Goal: Task Accomplishment & Management: Complete application form

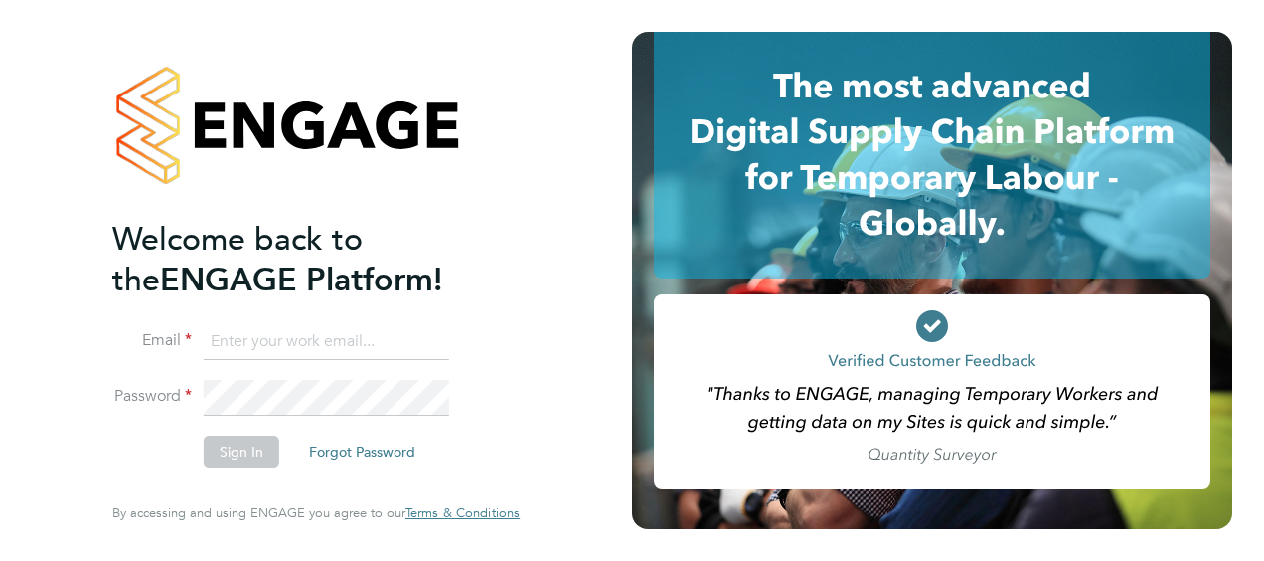
type input "harry.poku2@justice.gov.uk"
click at [251, 456] on button "Sign In" at bounding box center [242, 451] width 76 height 32
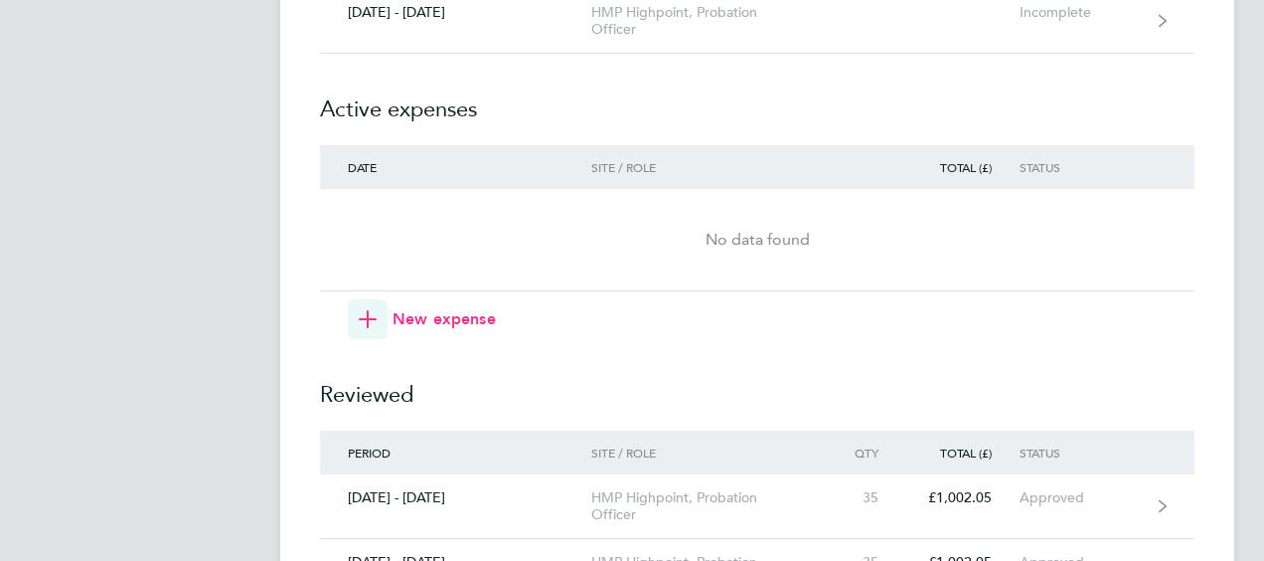
scroll to position [4772, 0]
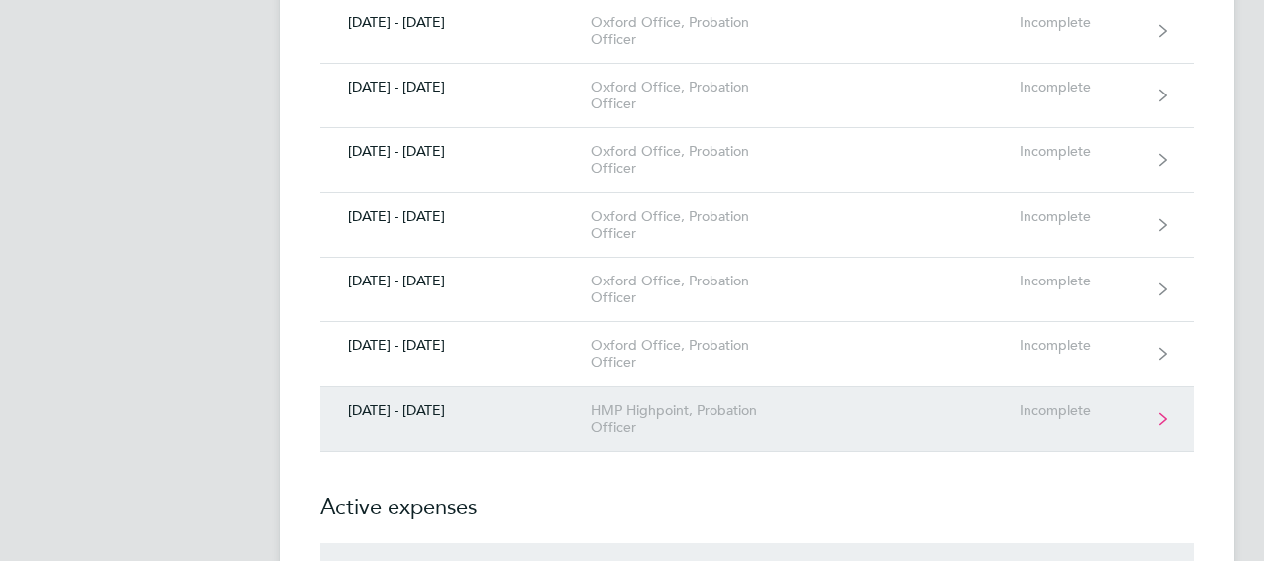
click at [628, 402] on div "HMP Highpoint, Probation Officer" at bounding box center [705, 419] width 228 height 34
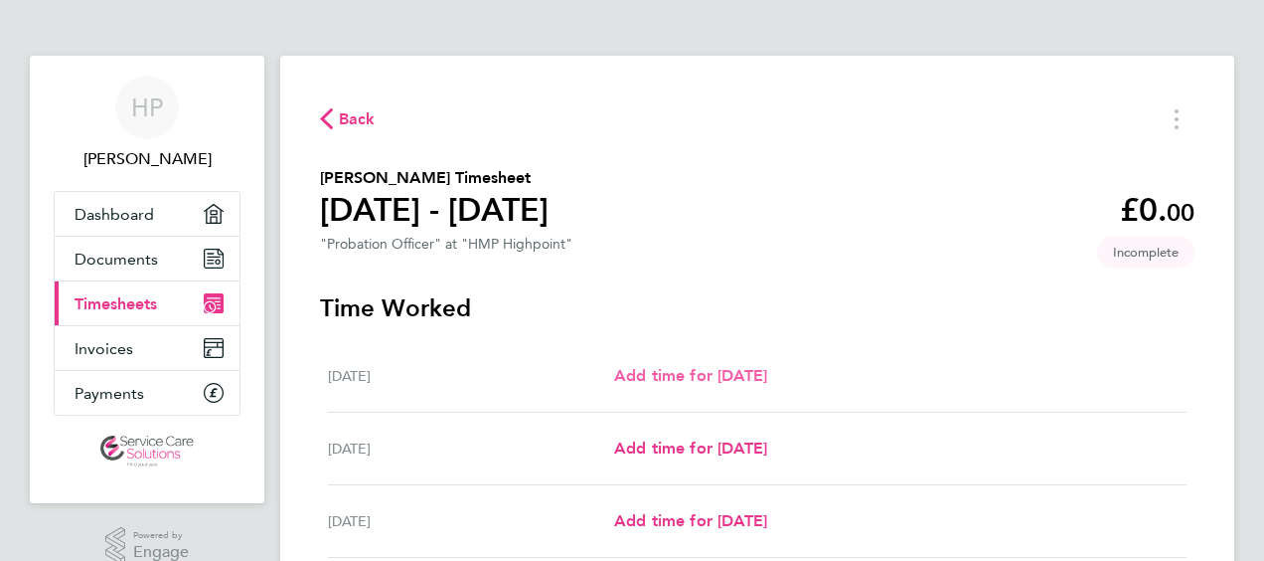
click at [628, 382] on span "Add time for [DATE]" at bounding box center [690, 375] width 153 height 19
select select "30"
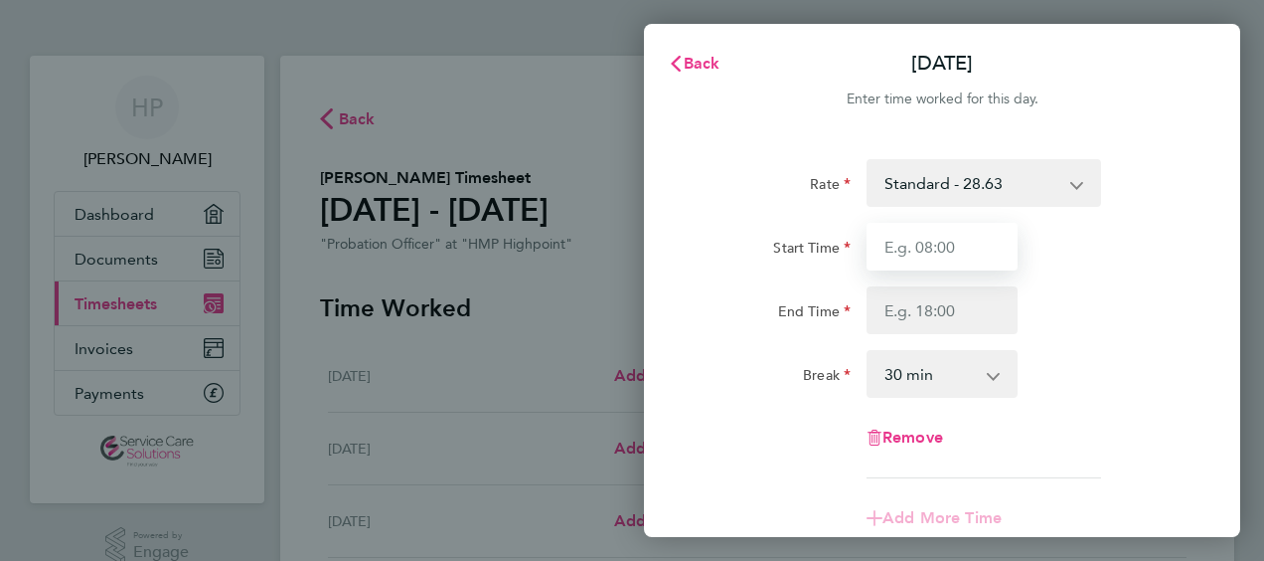
click at [919, 250] on input "Start Time" at bounding box center [942, 247] width 151 height 48
type input "08:00"
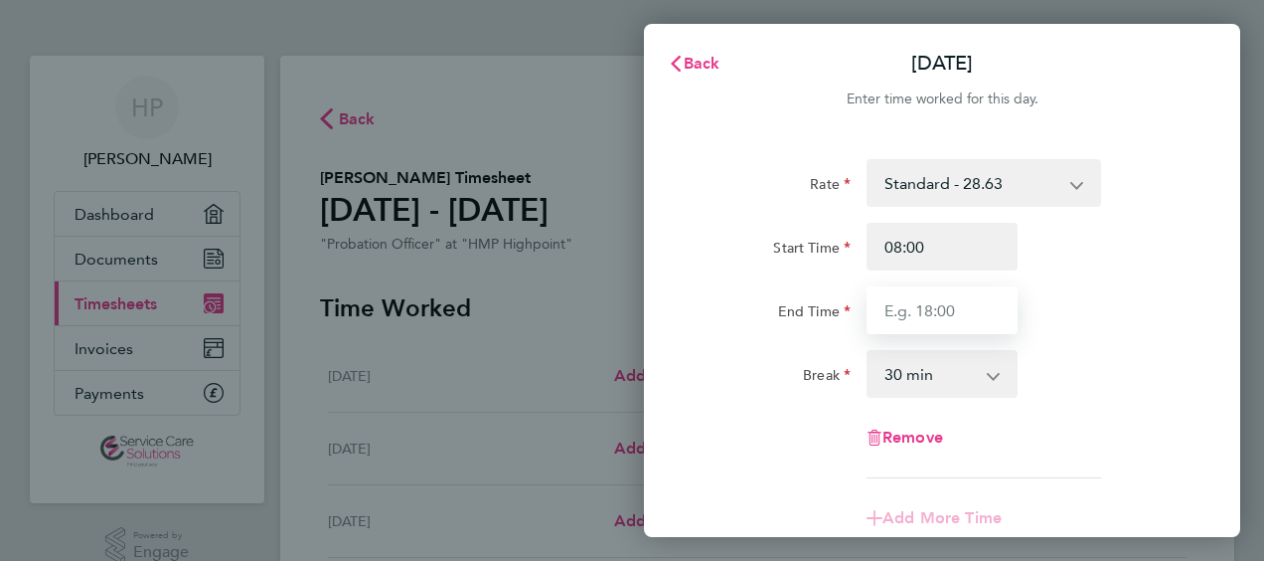
type input "15:30"
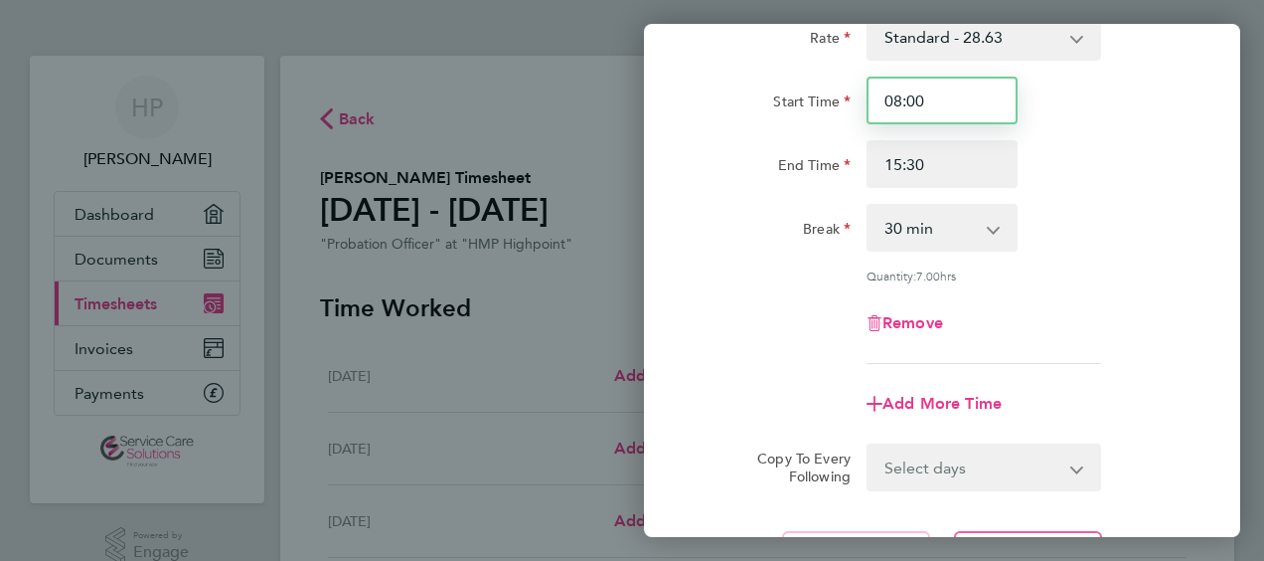
scroll to position [199, 0]
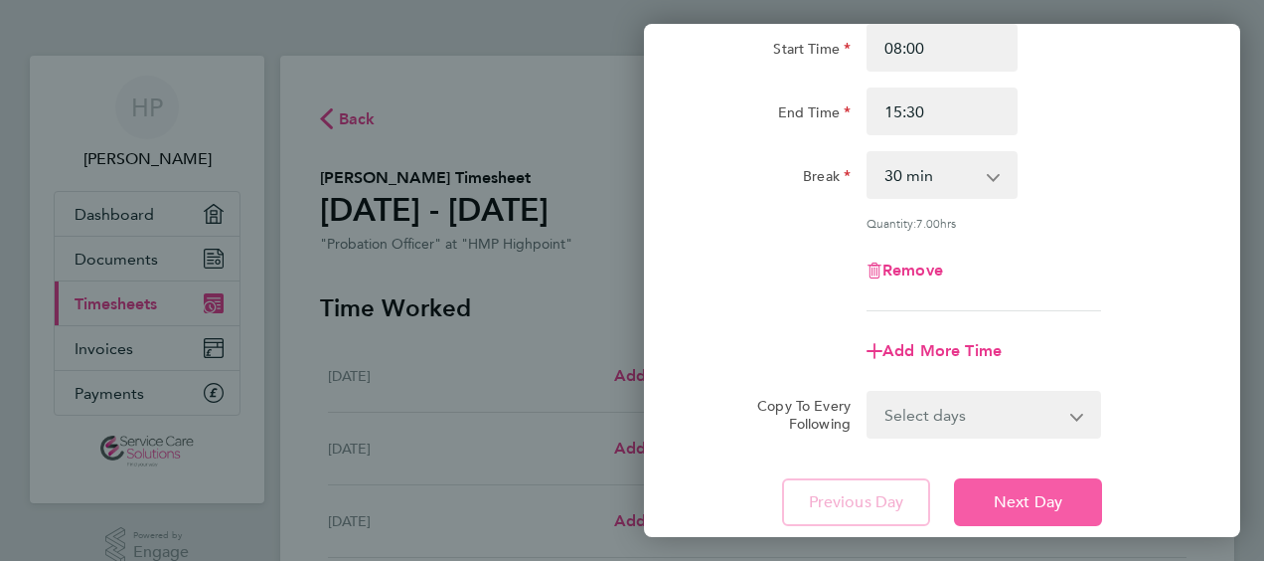
click at [1004, 493] on span "Next Day" at bounding box center [1028, 502] width 69 height 20
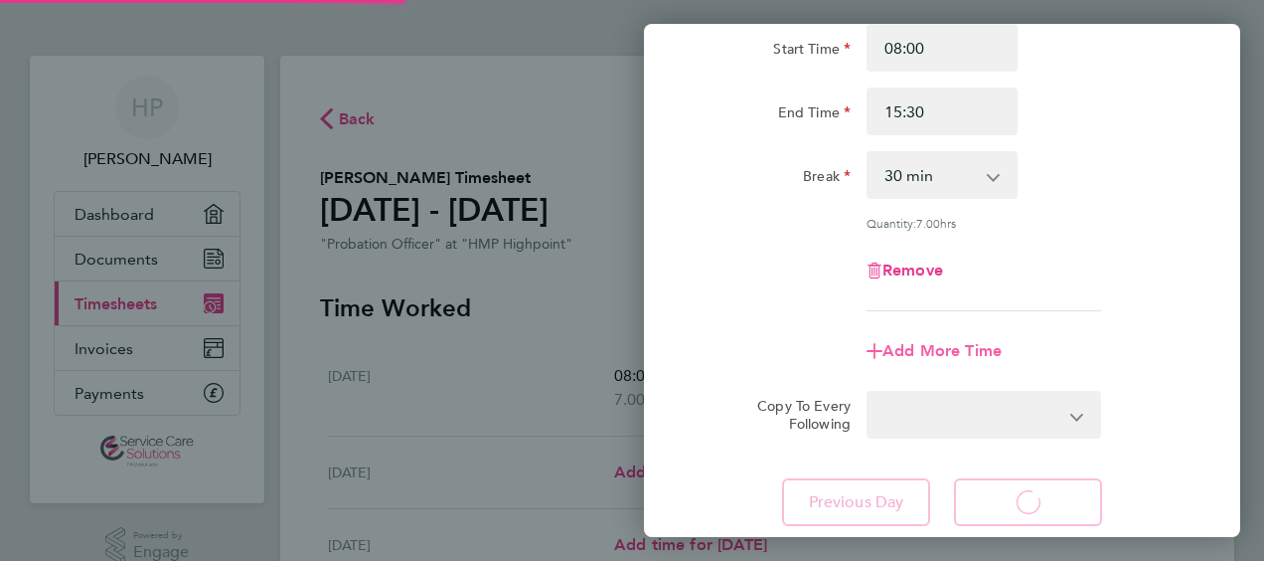
select select "30"
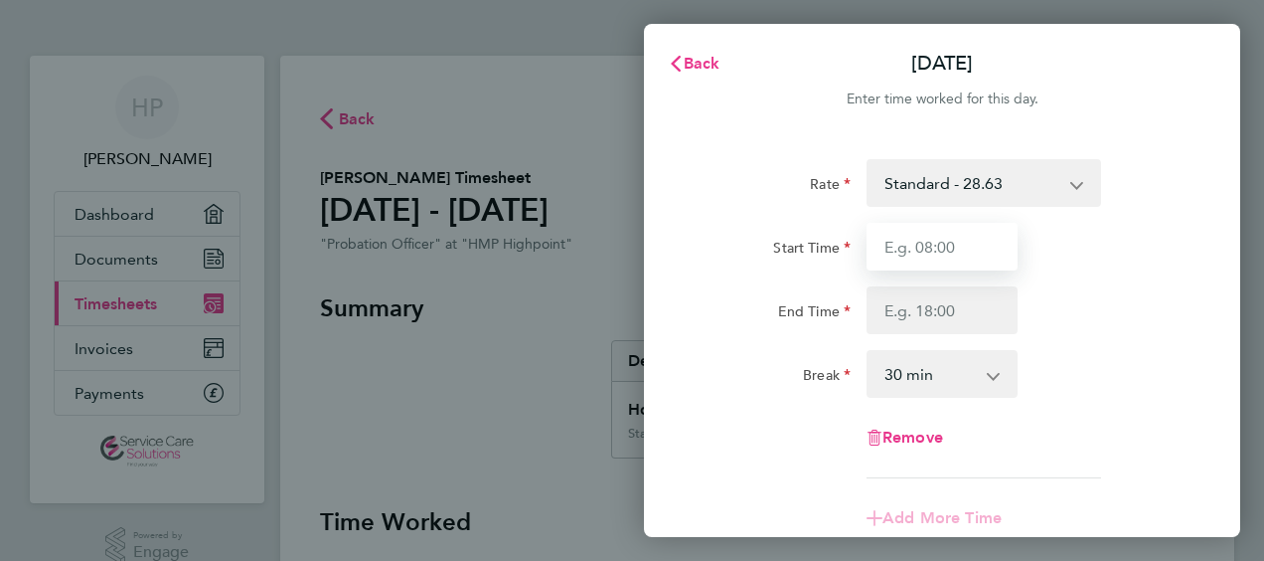
click at [930, 247] on input "Start Time" at bounding box center [942, 247] width 151 height 48
type input "08:00"
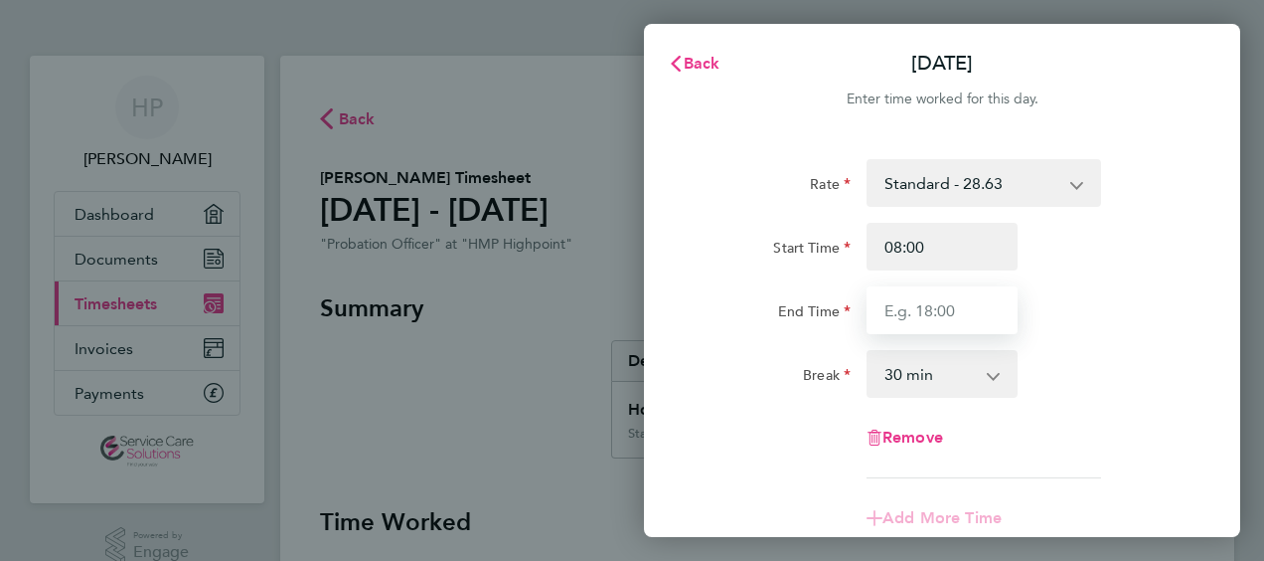
type input "15:30"
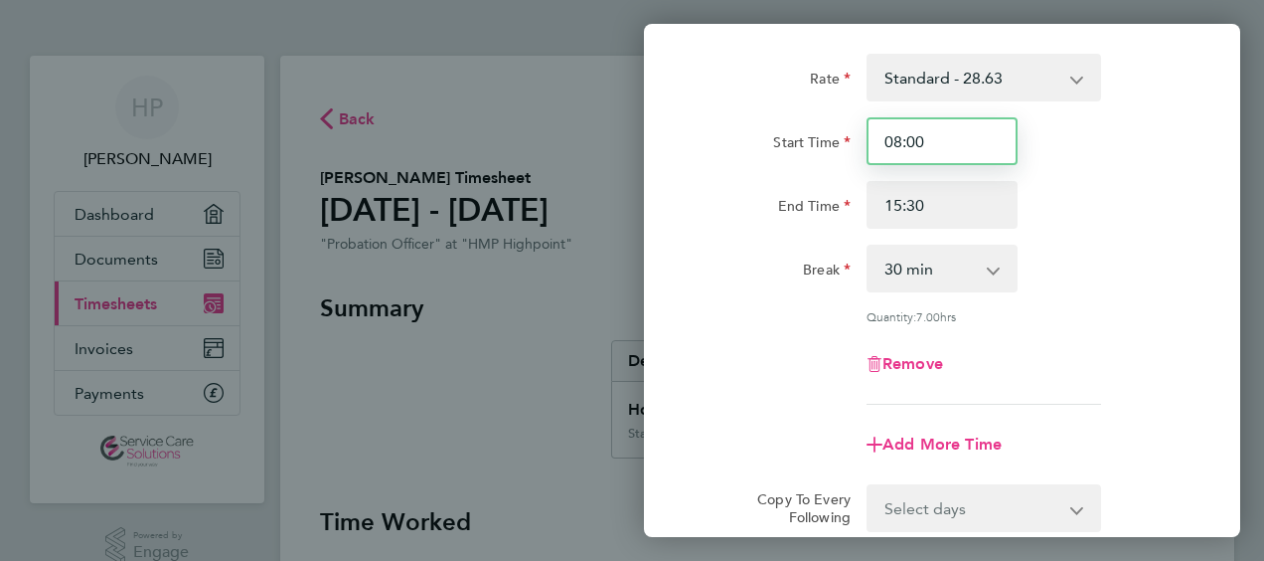
scroll to position [298, 0]
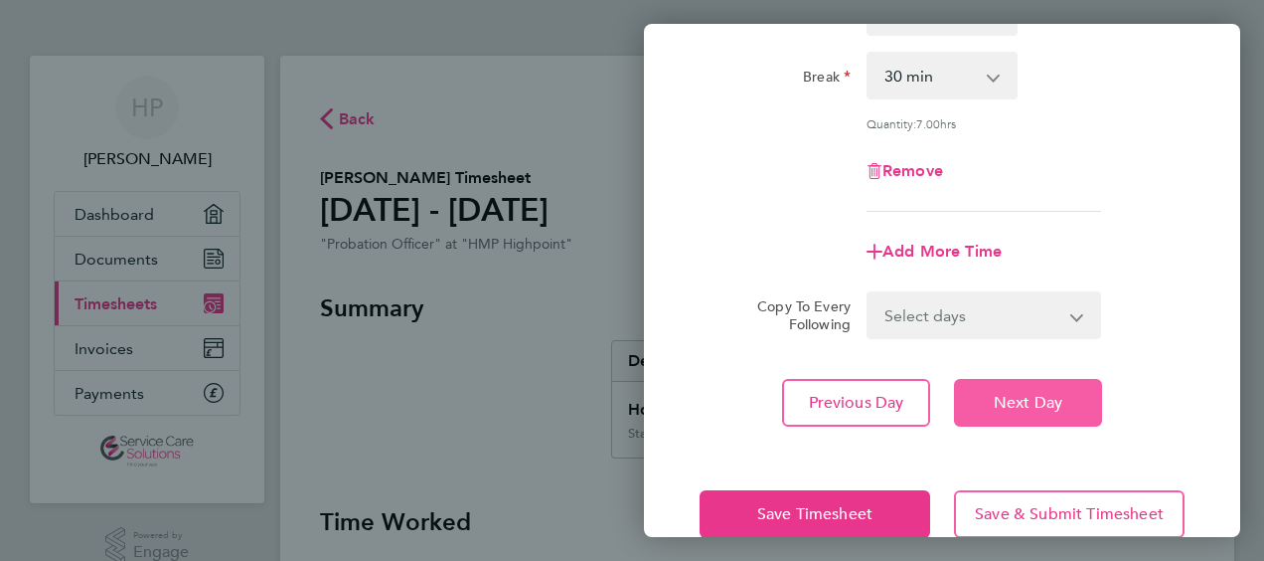
click at [1018, 390] on button "Next Day" at bounding box center [1028, 403] width 148 height 48
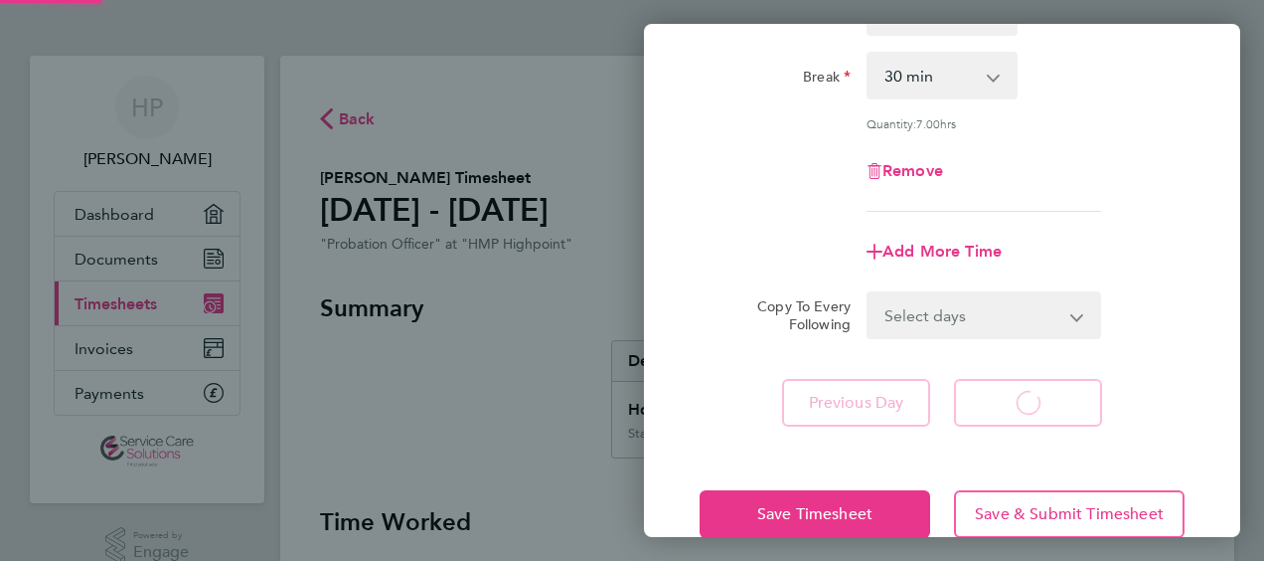
select select "30"
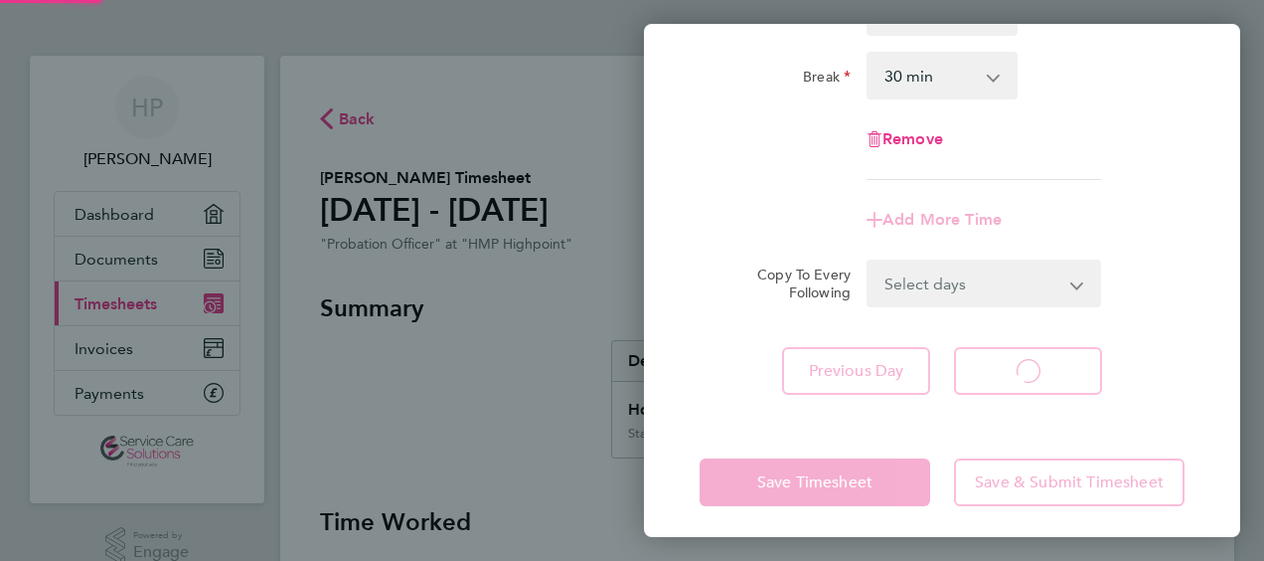
select select "30"
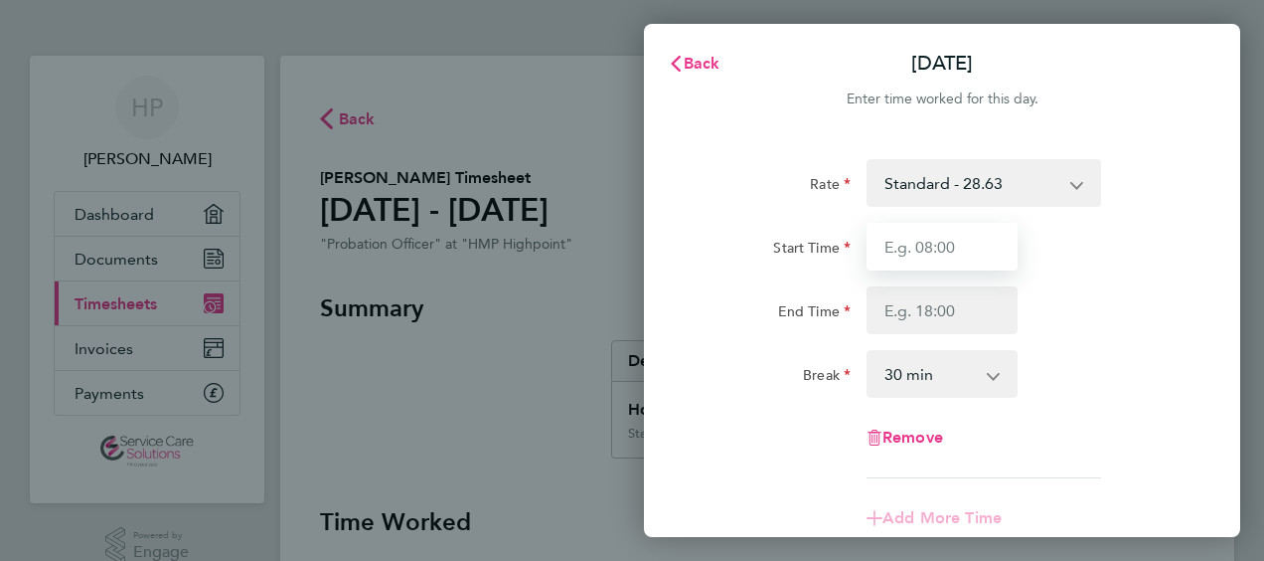
click at [976, 260] on input "Start Time" at bounding box center [942, 247] width 151 height 48
type input "08:00"
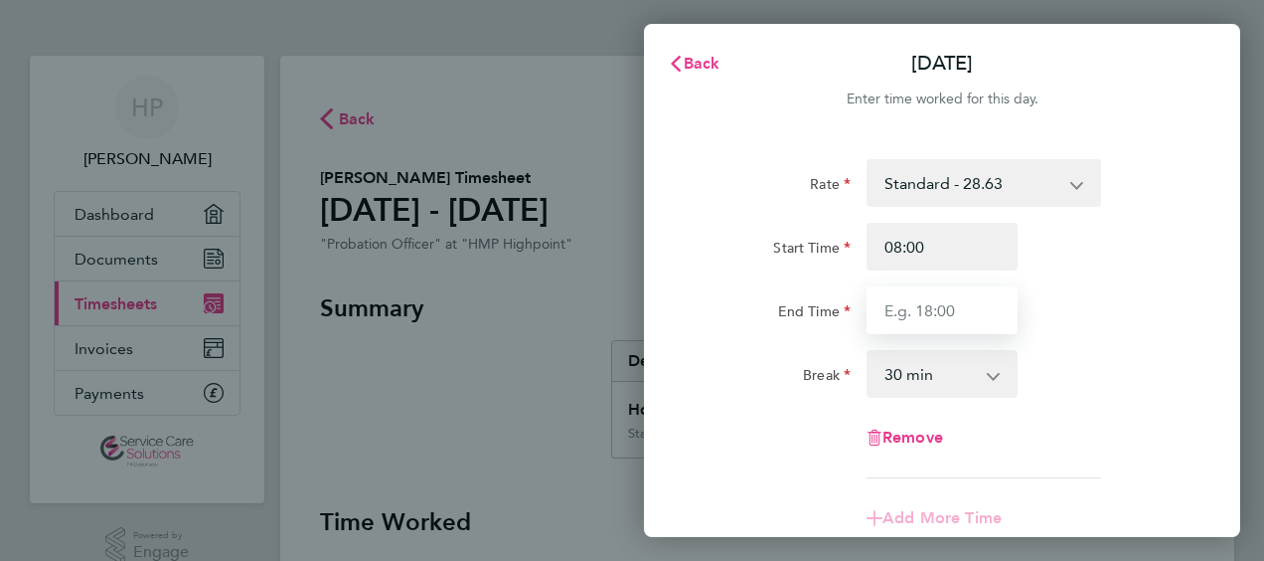
type input "15:30"
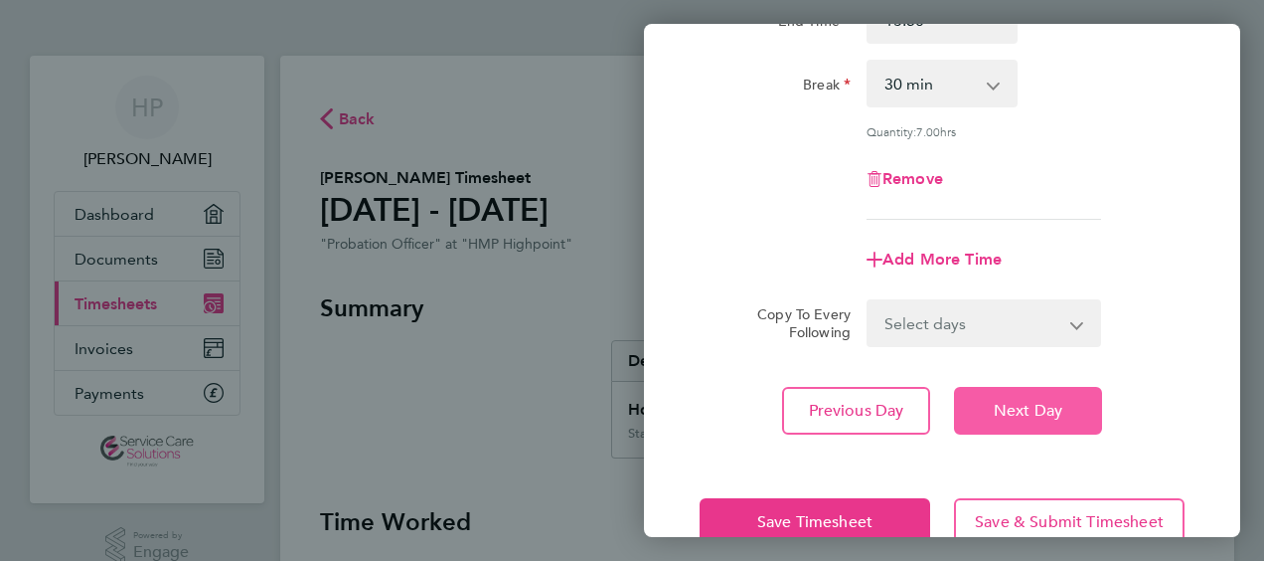
scroll to position [337, 0]
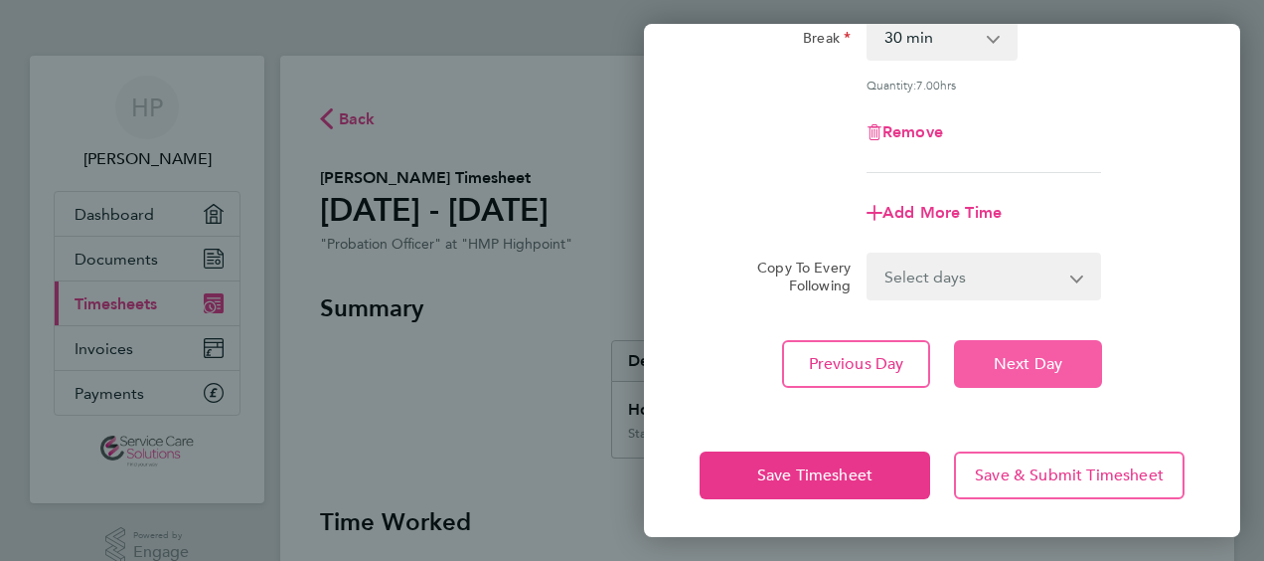
click at [1038, 374] on button "Next Day" at bounding box center [1028, 364] width 148 height 48
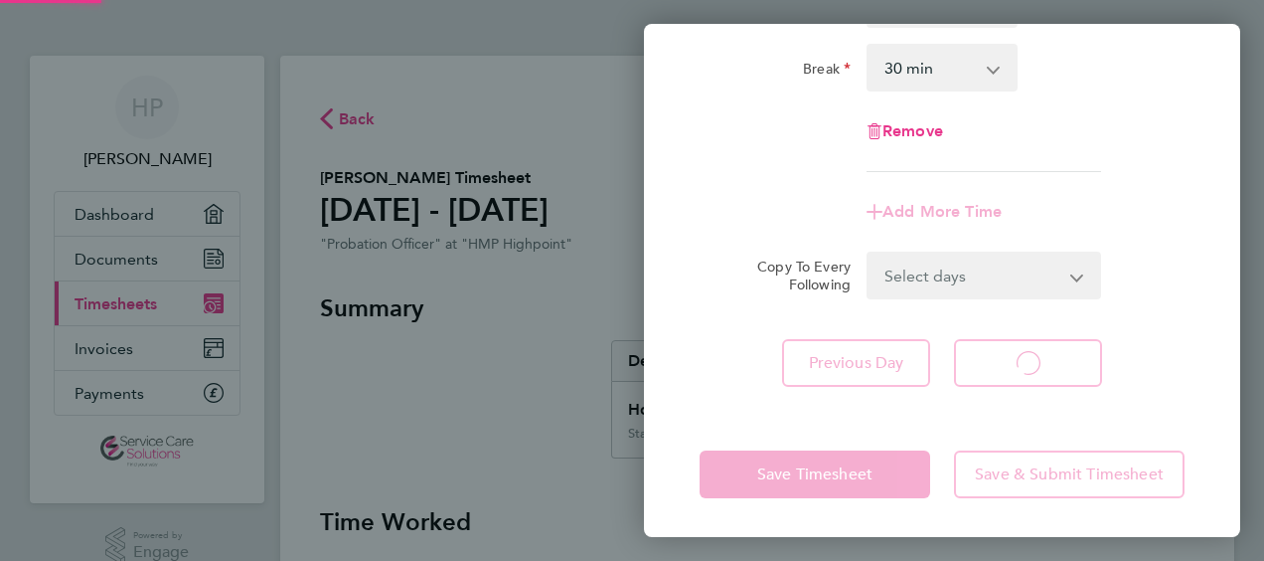
select select "30"
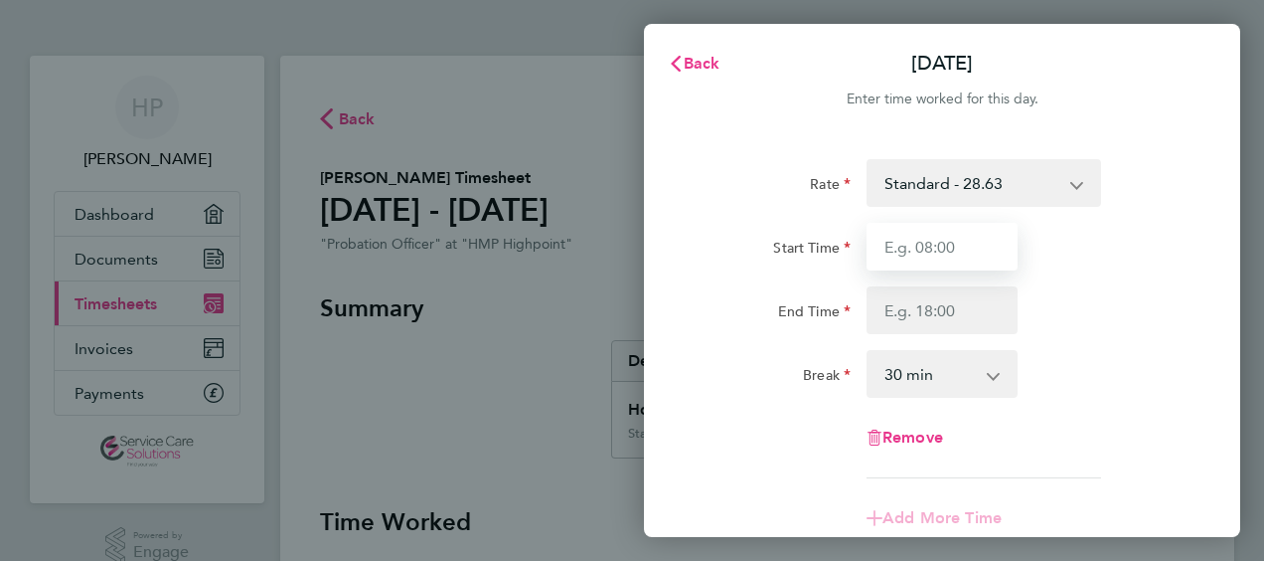
click at [950, 256] on input "Start Time" at bounding box center [942, 247] width 151 height 48
type input "08:00"
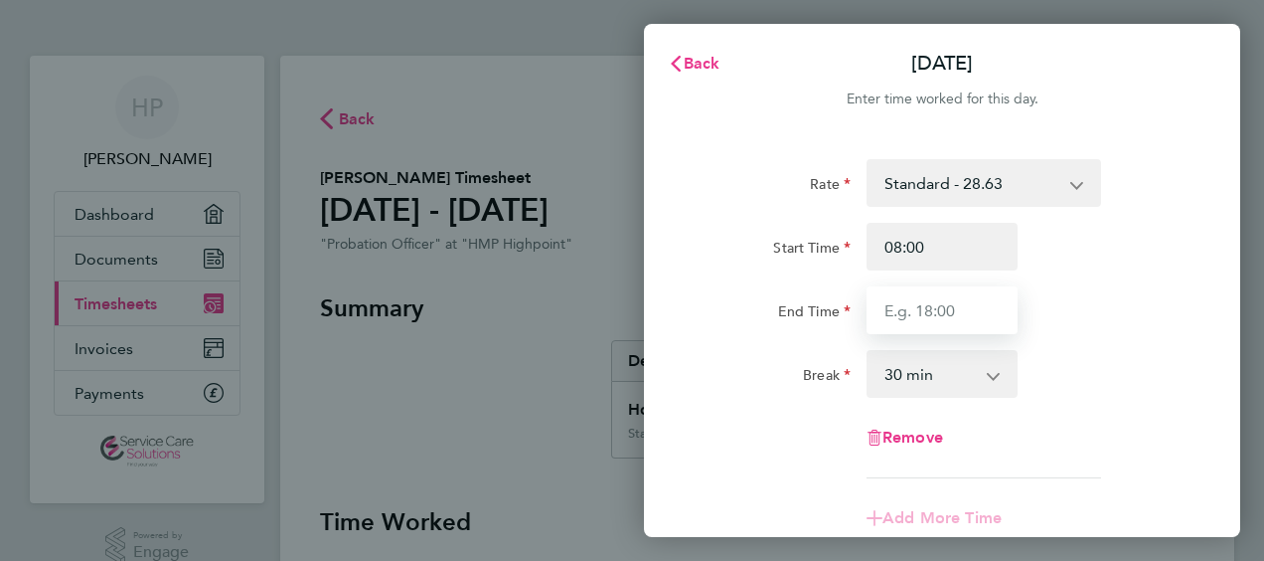
type input "15:30"
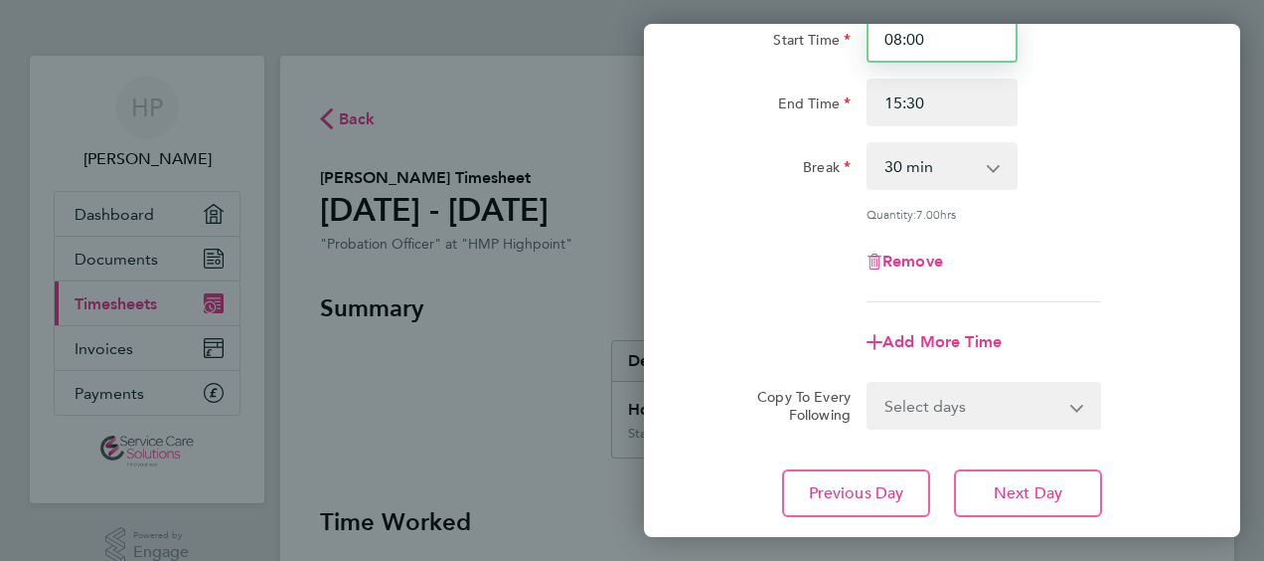
scroll to position [298, 0]
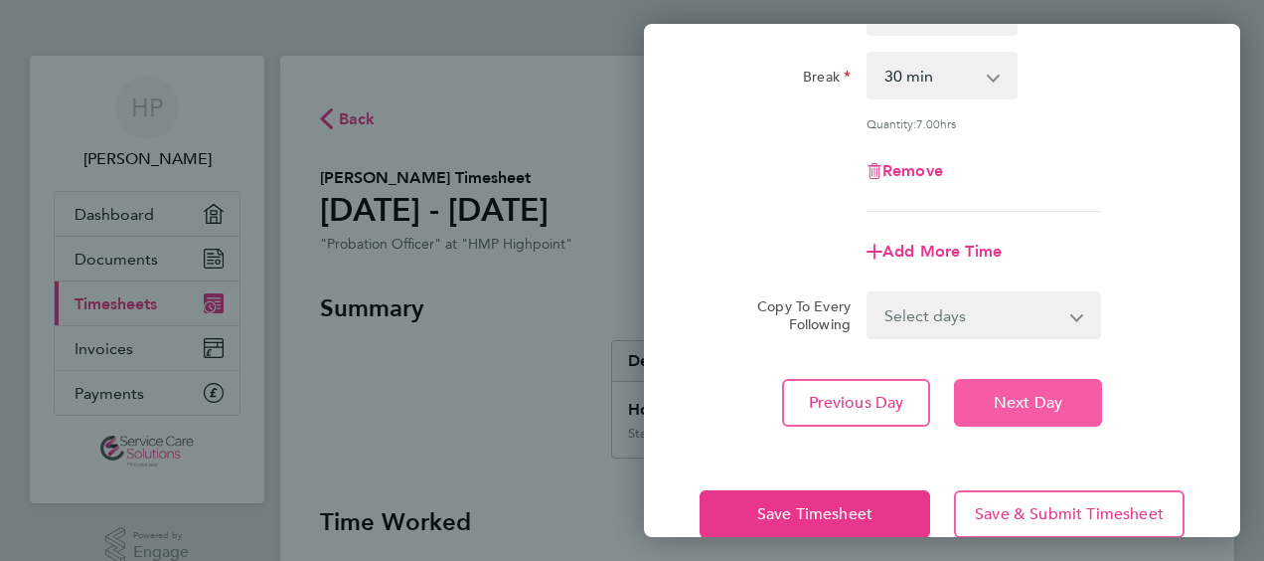
click at [1060, 398] on span "Next Day" at bounding box center [1028, 403] width 69 height 20
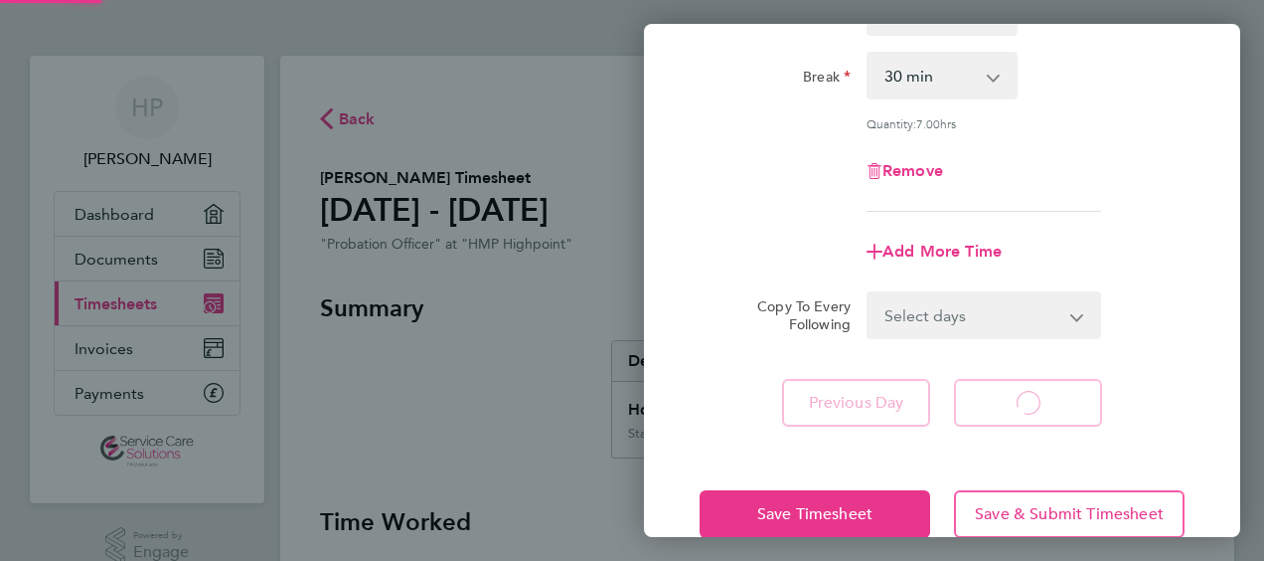
select select "30"
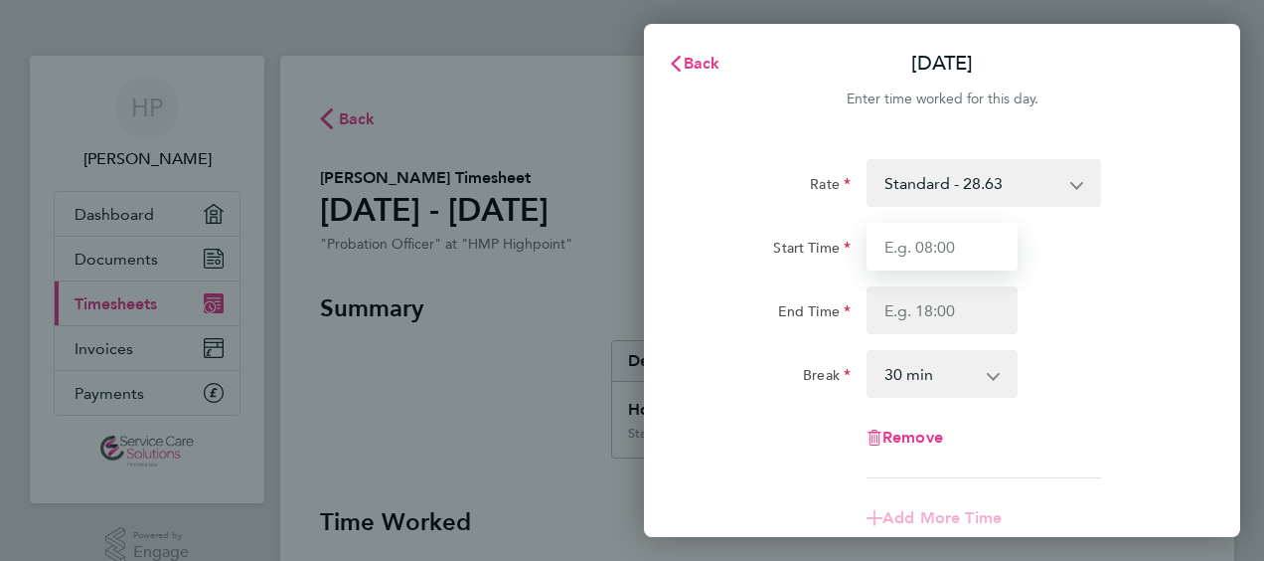
click at [963, 245] on input "Start Time" at bounding box center [942, 247] width 151 height 48
type input "08:00"
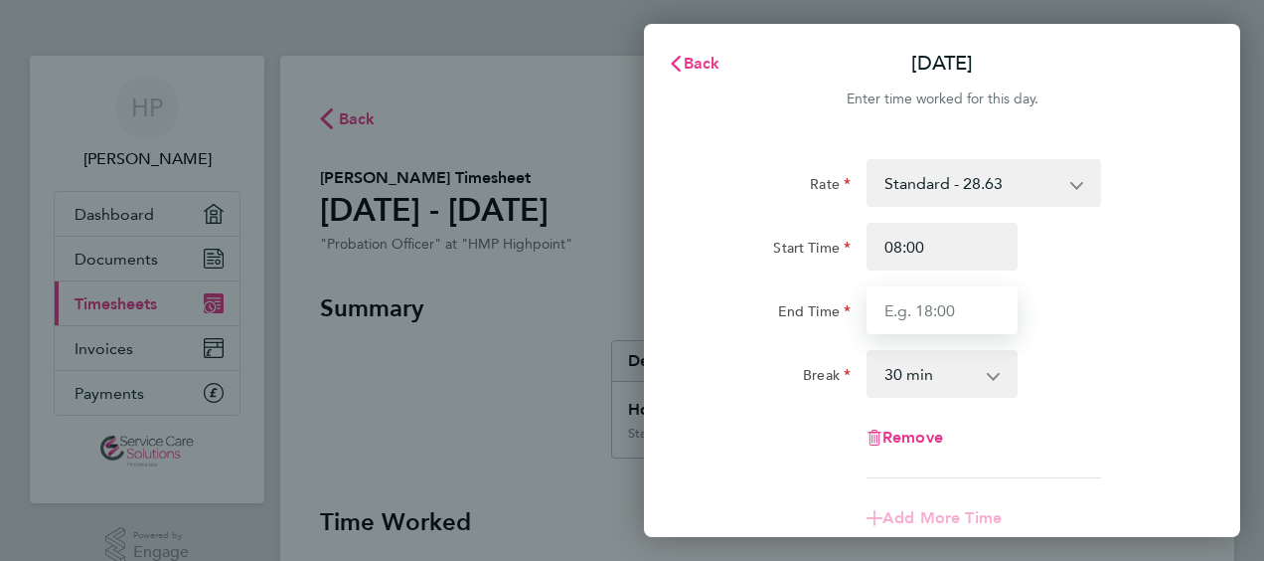
type input "15:30"
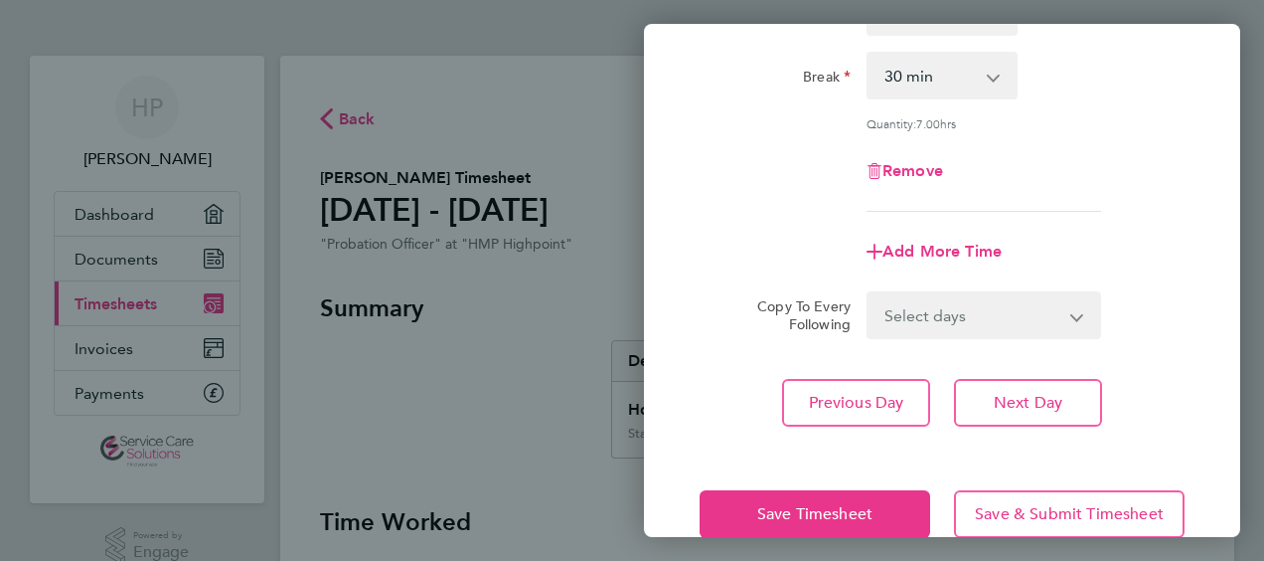
scroll to position [337, 0]
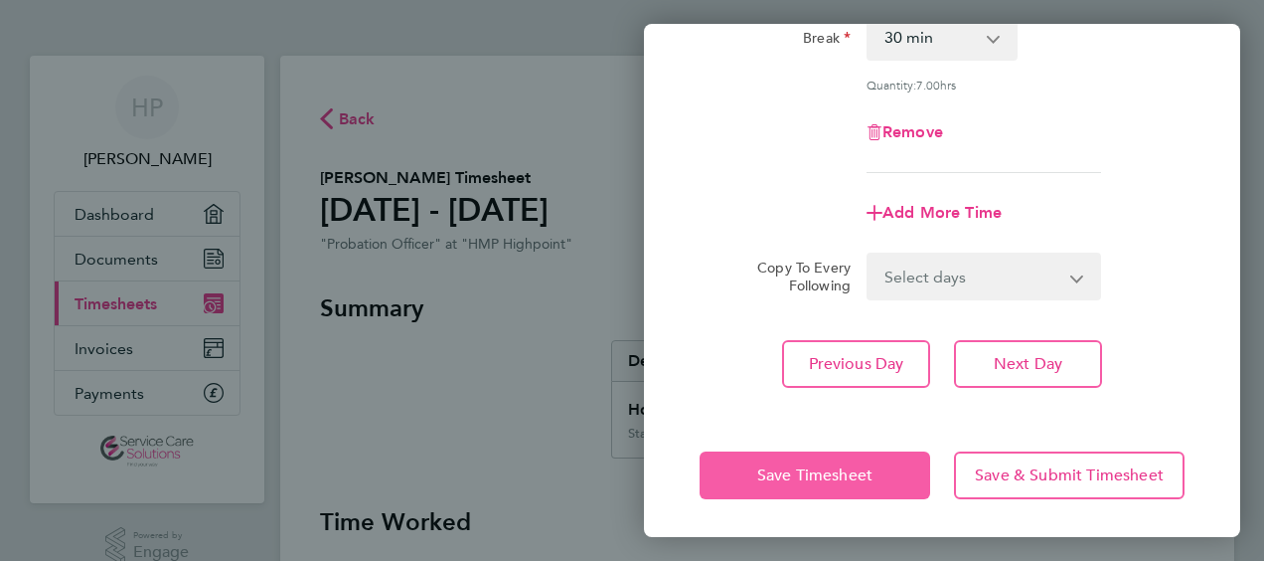
click at [746, 456] on button "Save Timesheet" at bounding box center [815, 475] width 231 height 48
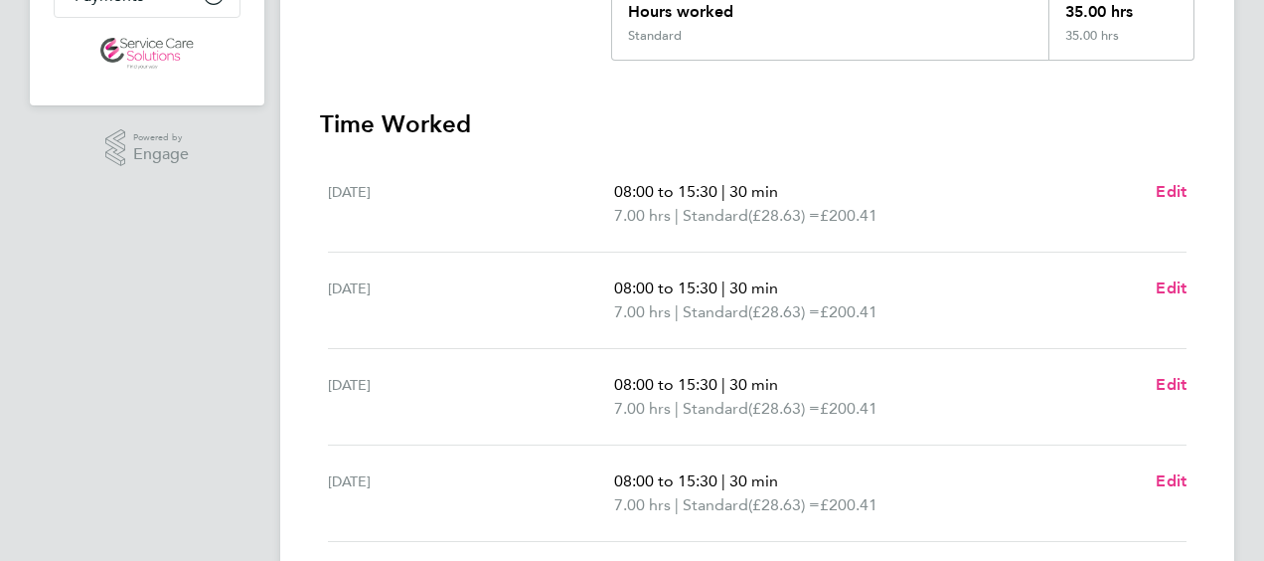
scroll to position [792, 0]
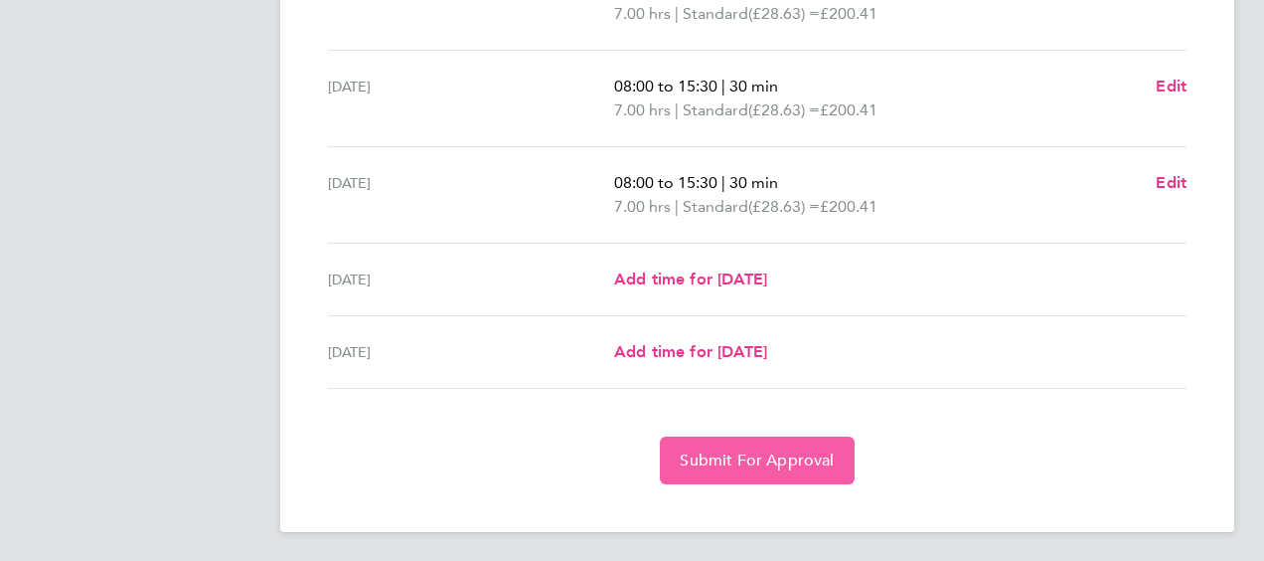
click at [815, 453] on span "Submit For Approval" at bounding box center [757, 460] width 154 height 20
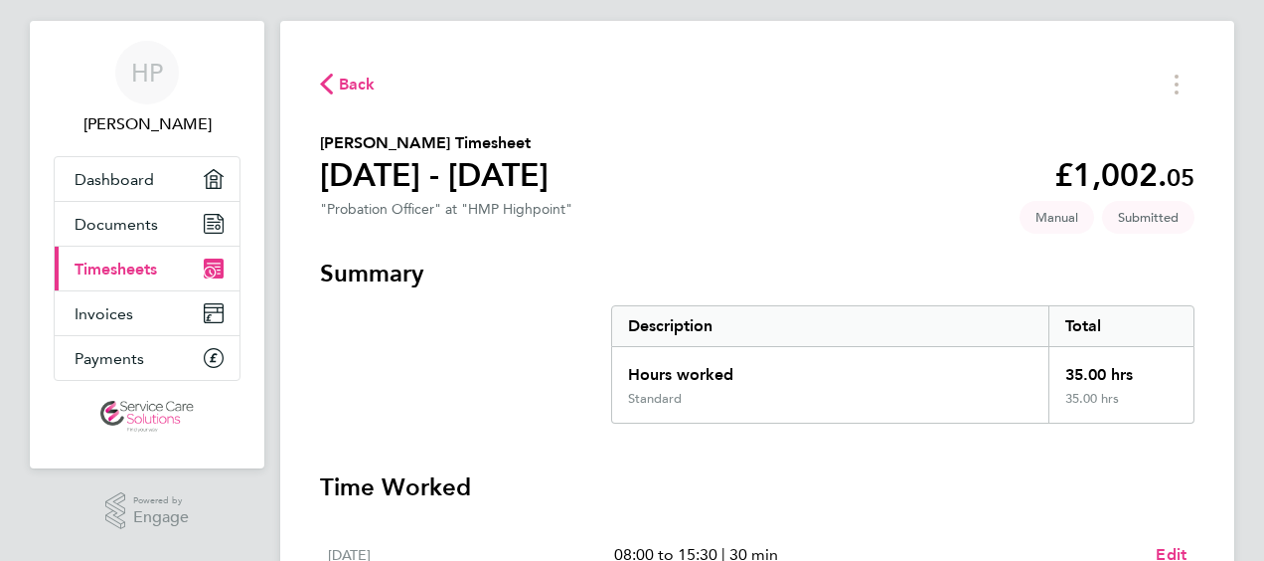
scroll to position [0, 0]
